Goal: Answer question/provide support

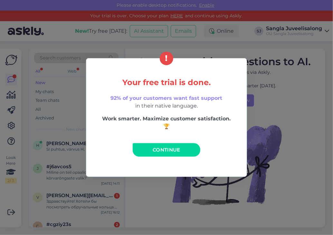
click at [269, 139] on div "Your free trial is done. 92% of your customers want fast support in their nativ…" at bounding box center [166, 117] width 333 height 235
click at [167, 147] on span "Continue" at bounding box center [166, 150] width 28 height 6
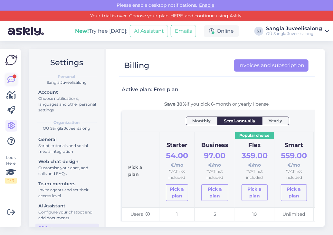
click at [11, 78] on icon at bounding box center [11, 80] width 8 height 8
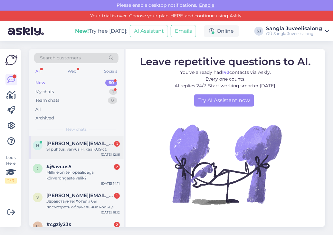
click at [55, 149] on div "SI puhtus, värvus H, kaal 0,19 ct." at bounding box center [82, 150] width 73 height 6
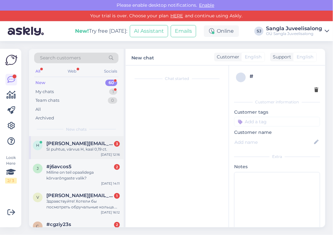
scroll to position [53, 0]
click at [55, 149] on div "SI puhtus, värvus H, kaal 0,19 ct." at bounding box center [82, 150] width 73 height 6
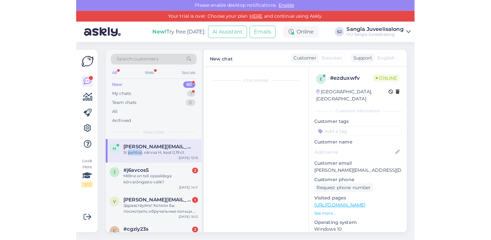
scroll to position [0, 0]
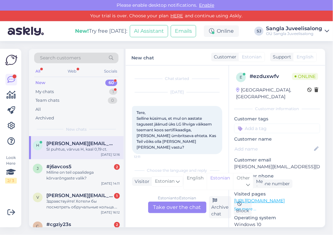
click at [180, 203] on div "Estonian to Estonian Take over the chat" at bounding box center [177, 208] width 58 height 12
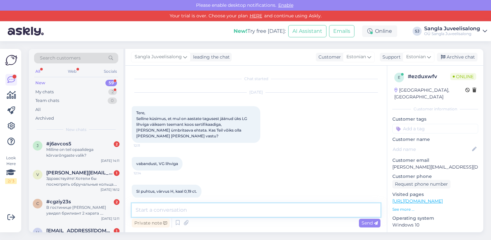
click at [152, 207] on textarea at bounding box center [256, 210] width 249 height 14
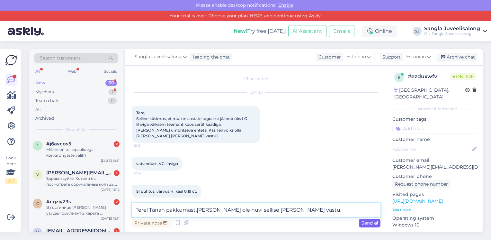
type textarea "Tere! Tänan pakkumast.[PERSON_NAME] ole huvi sellise [PERSON_NAME] vastu."
click at [332, 224] on icon at bounding box center [376, 223] width 4 height 4
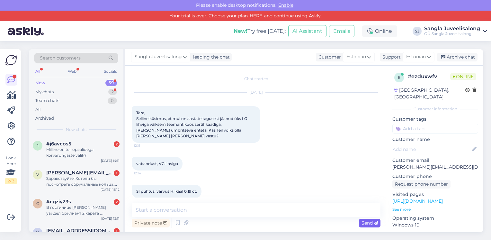
scroll to position [35, 0]
